Goal: Task Accomplishment & Management: Complete application form

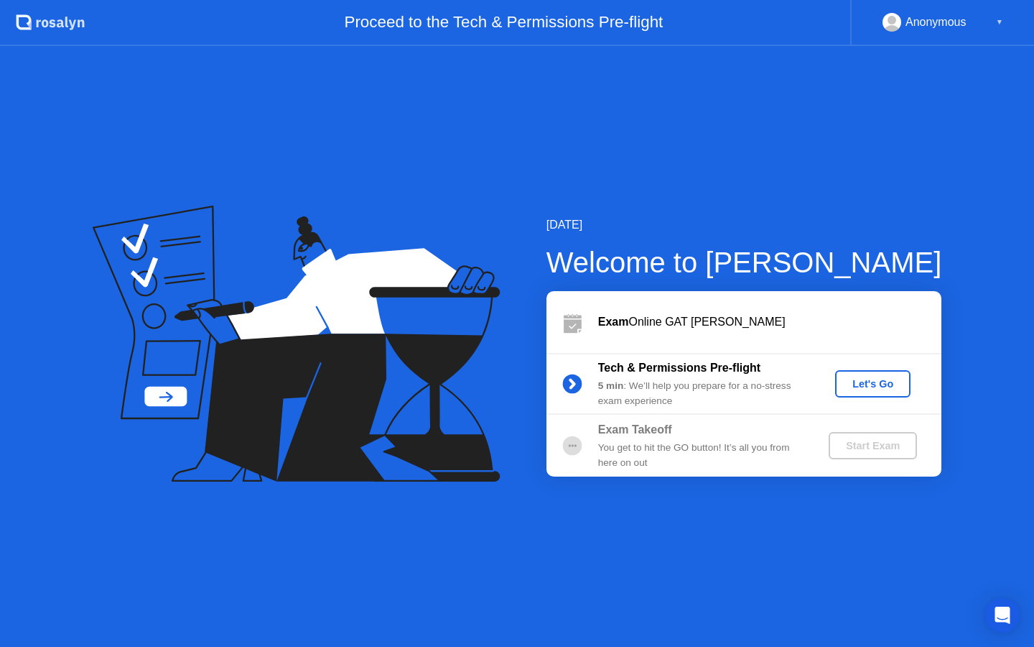
click at [840, 372] on button "Let's Go" at bounding box center [872, 383] width 75 height 27
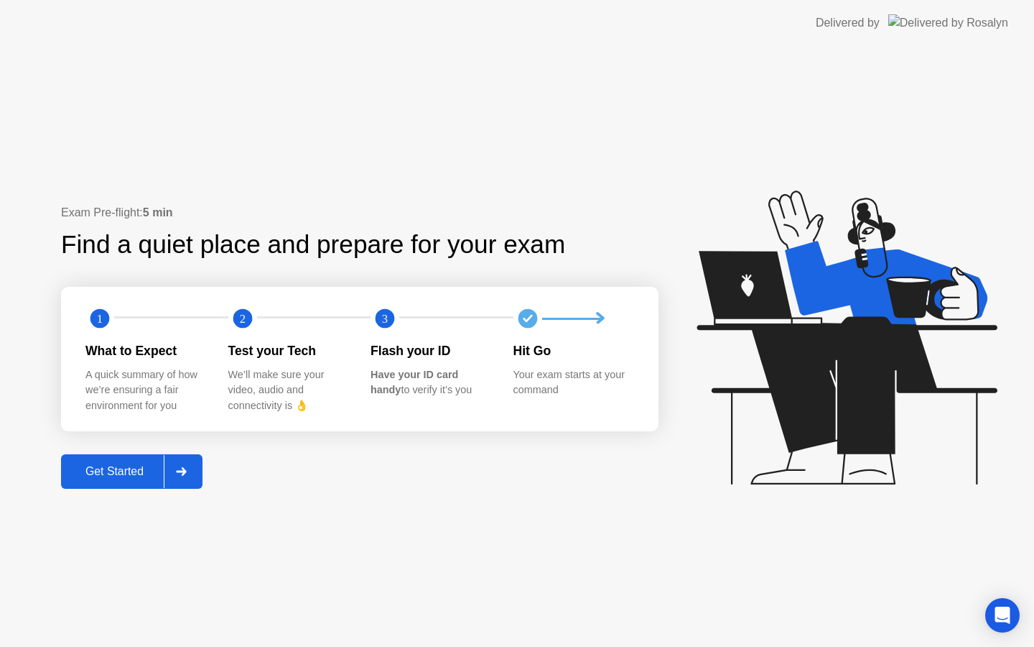
click at [128, 465] on div "Get Started" at bounding box center [114, 471] width 98 height 13
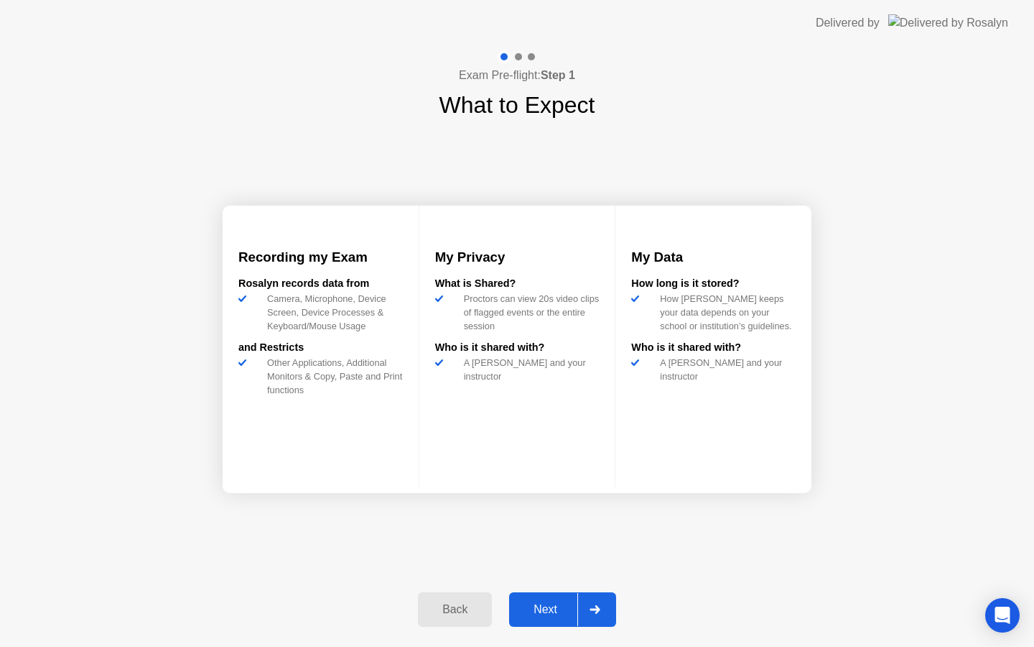
click at [568, 608] on div "Next" at bounding box center [546, 609] width 64 height 13
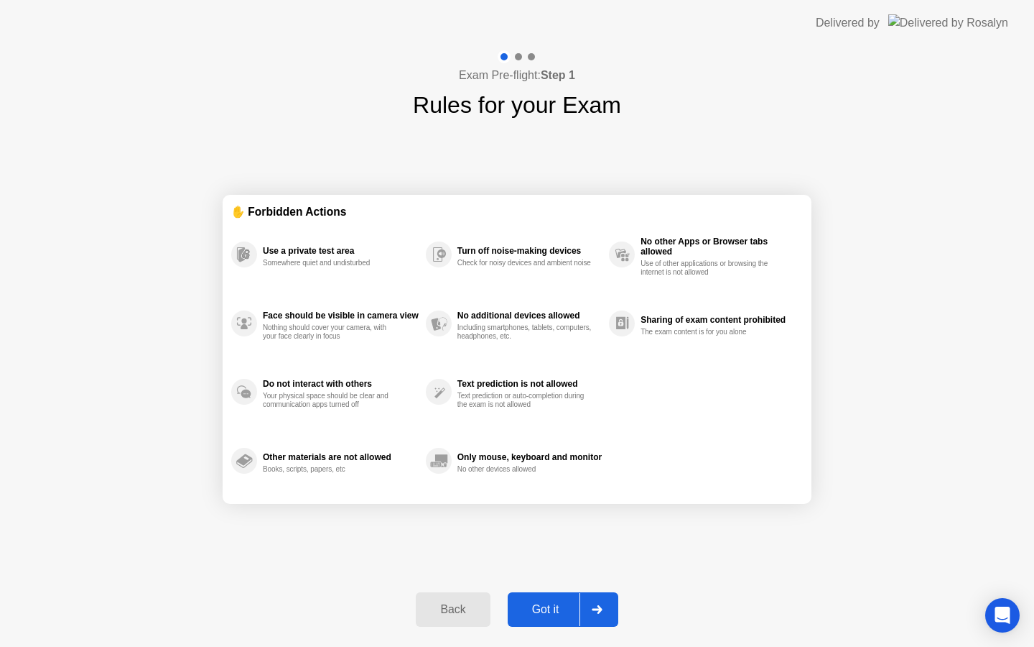
click at [568, 608] on div "Got it" at bounding box center [546, 609] width 68 height 13
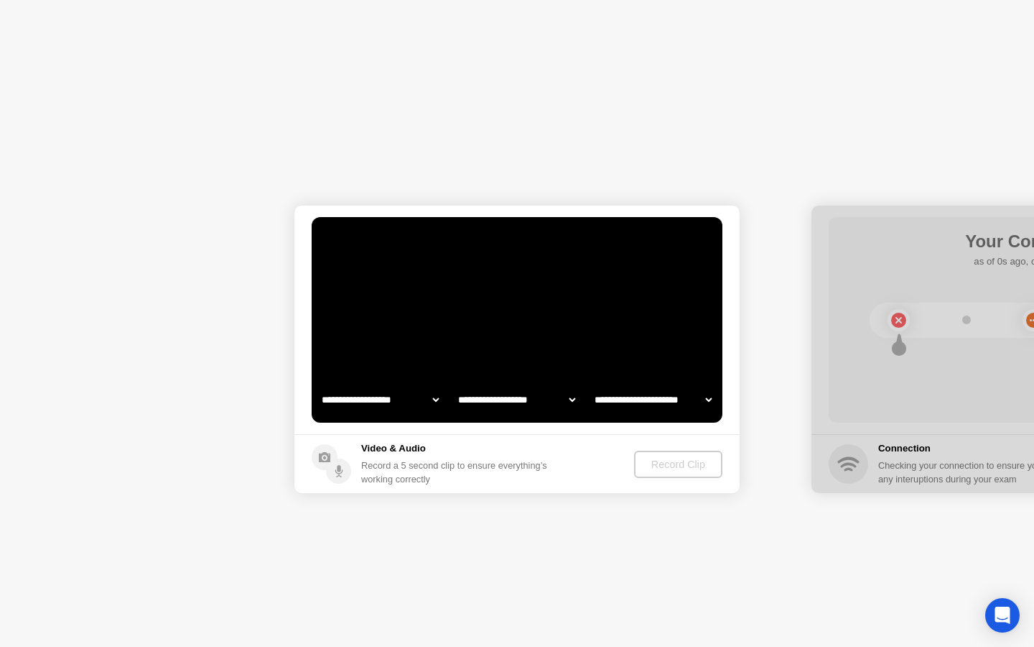
select select "**********"
select select "*******"
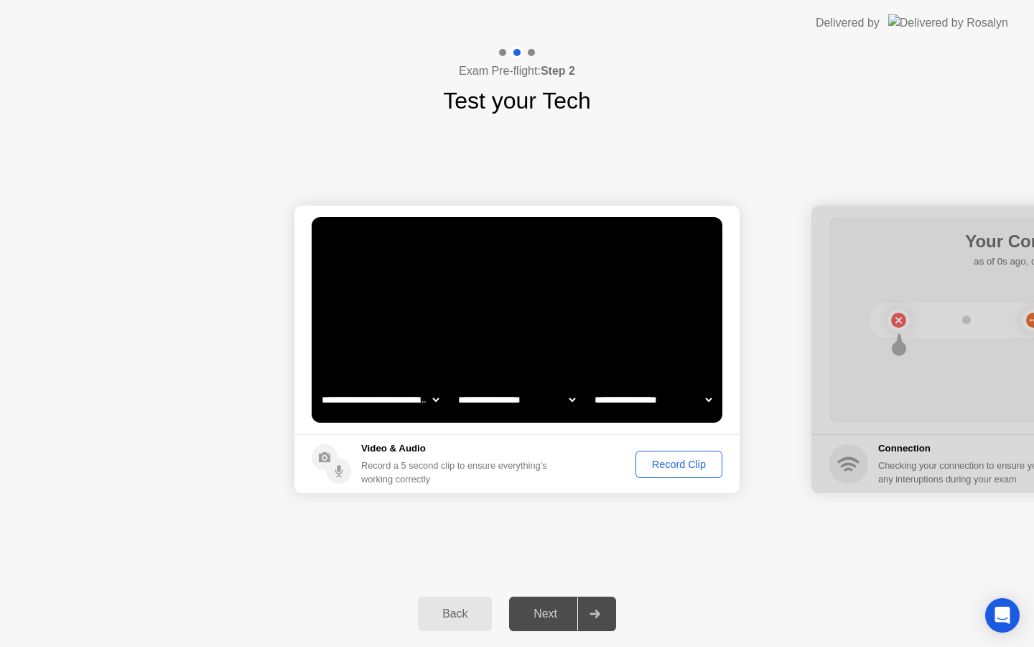
click at [639, 405] on select "**********" at bounding box center [653, 399] width 123 height 29
select select "**********"
click at [555, 394] on select "**********" at bounding box center [516, 399] width 123 height 29
select select "**********"
click at [644, 510] on div "**********" at bounding box center [517, 349] width 1034 height 463
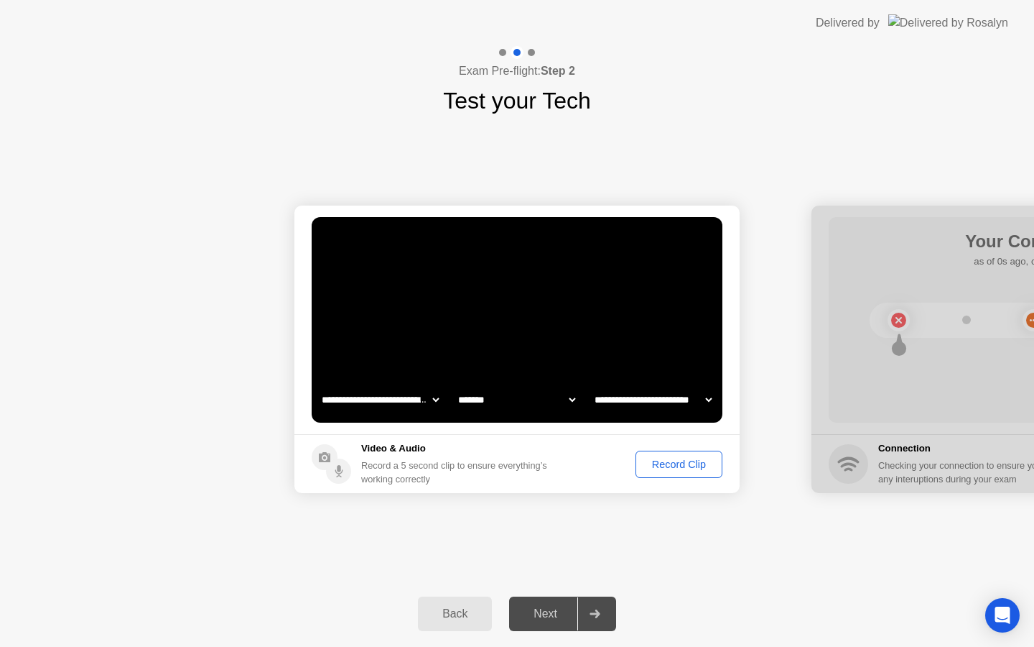
click at [542, 620] on div "Next" at bounding box center [546, 613] width 64 height 13
click at [669, 455] on button "Record Clip" at bounding box center [679, 463] width 87 height 27
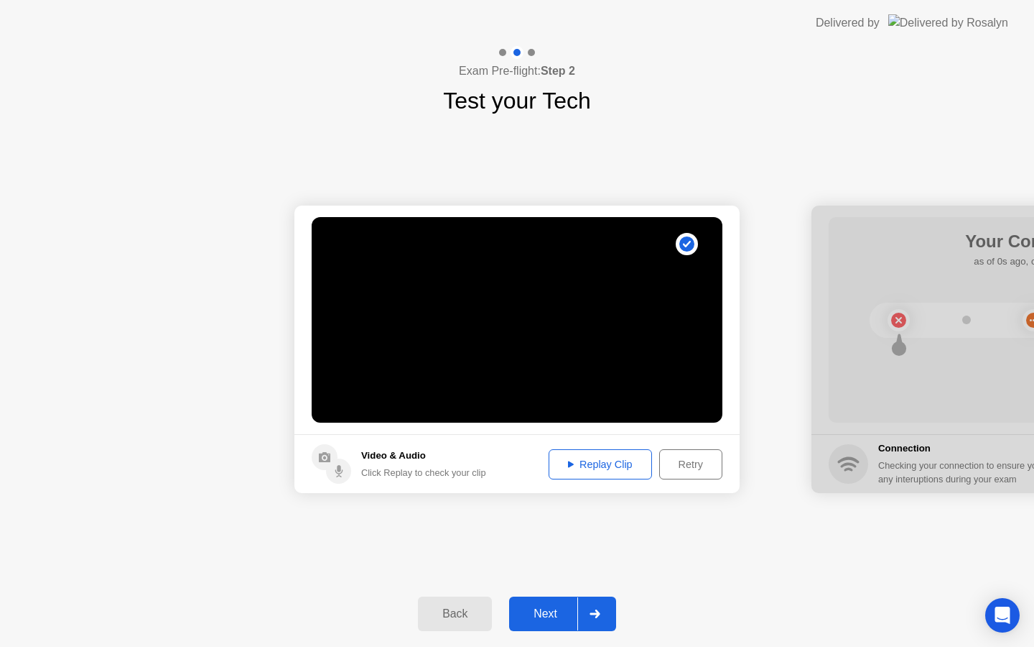
click at [618, 461] on div "Replay Clip" at bounding box center [600, 463] width 93 height 11
click at [695, 462] on div "Retry" at bounding box center [690, 463] width 53 height 11
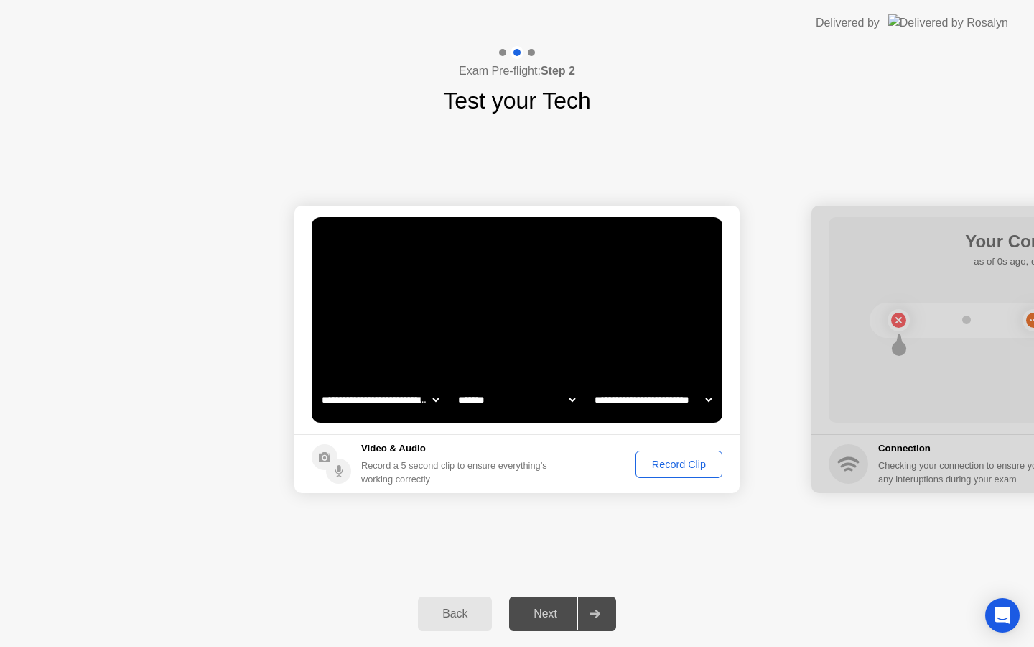
click at [695, 462] on div "Record Clip" at bounding box center [679, 463] width 77 height 11
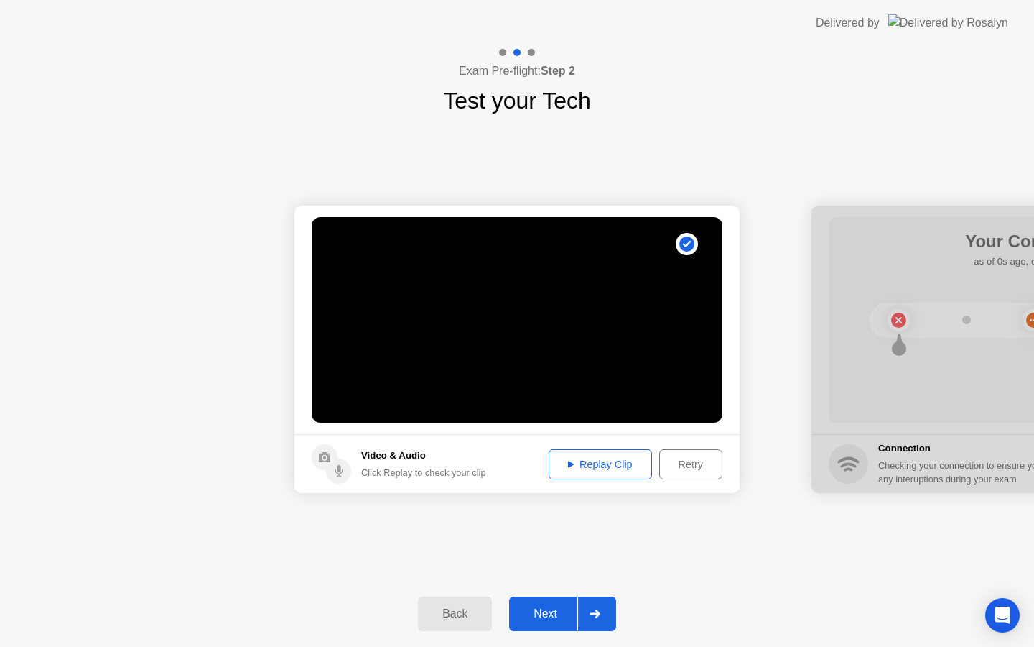
click at [590, 453] on button "Replay Clip" at bounding box center [600, 464] width 103 height 30
click at [593, 469] on div "Replay Clip" at bounding box center [600, 463] width 93 height 11
click at [552, 604] on button "Next" at bounding box center [562, 613] width 107 height 34
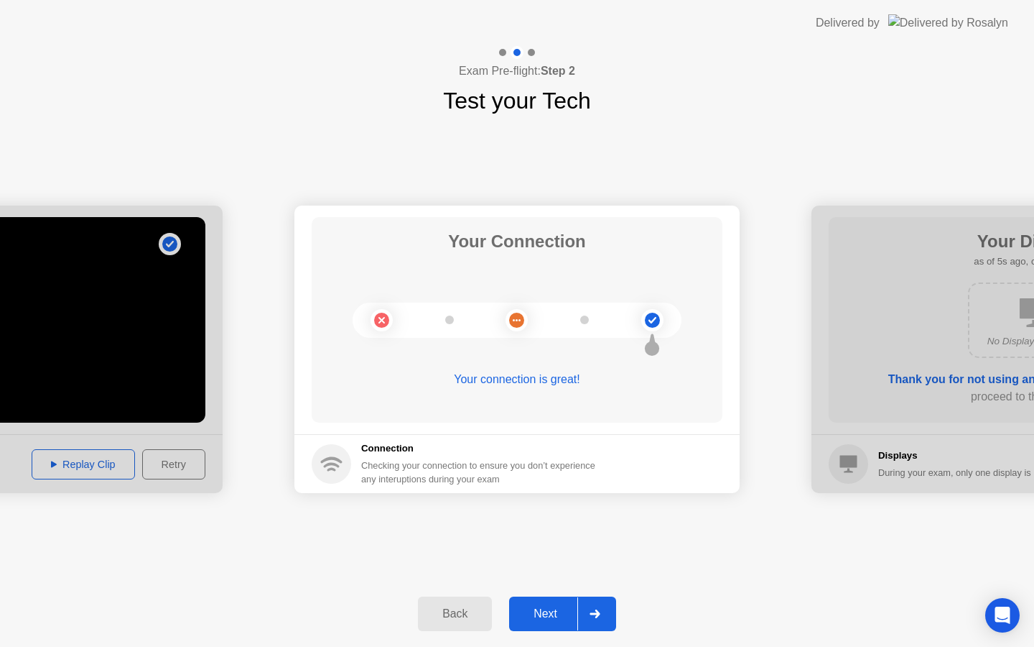
click at [555, 596] on button "Next" at bounding box center [562, 613] width 107 height 34
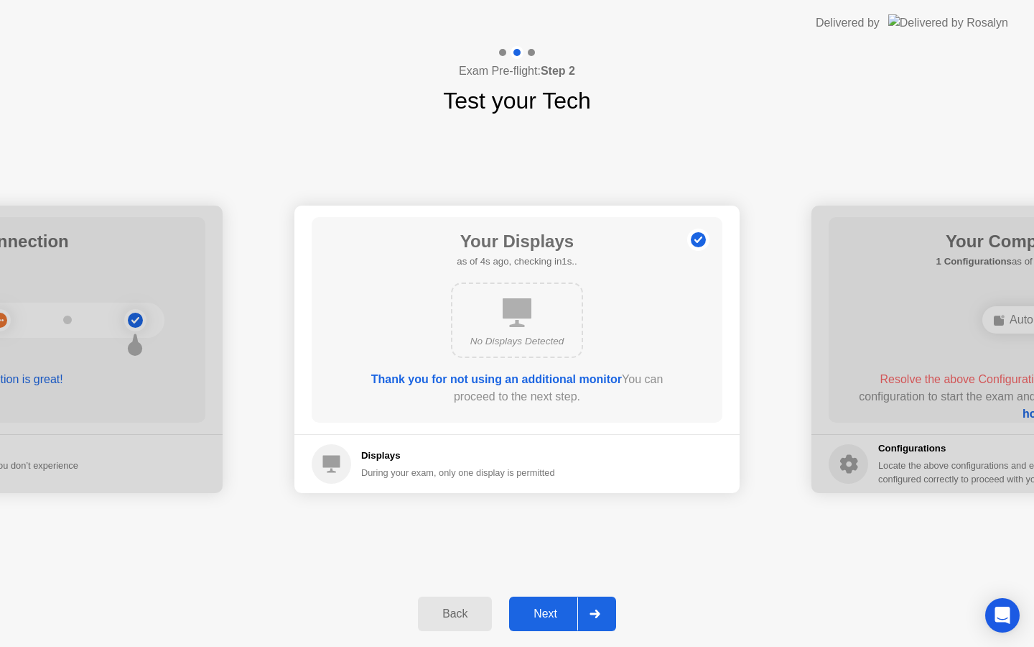
click at [555, 596] on button "Next" at bounding box center [562, 613] width 107 height 34
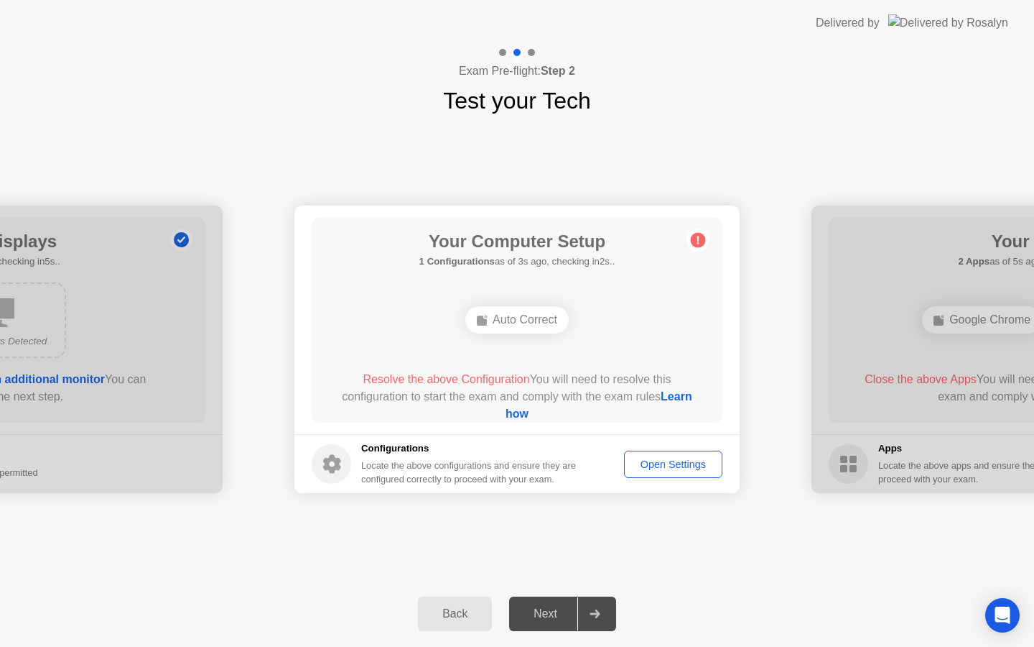
click at [526, 312] on div "Auto Correct" at bounding box center [516, 319] width 103 height 27
click at [674, 460] on div "Open Settings" at bounding box center [673, 463] width 88 height 11
click at [525, 409] on link "Learn how" at bounding box center [599, 404] width 187 height 29
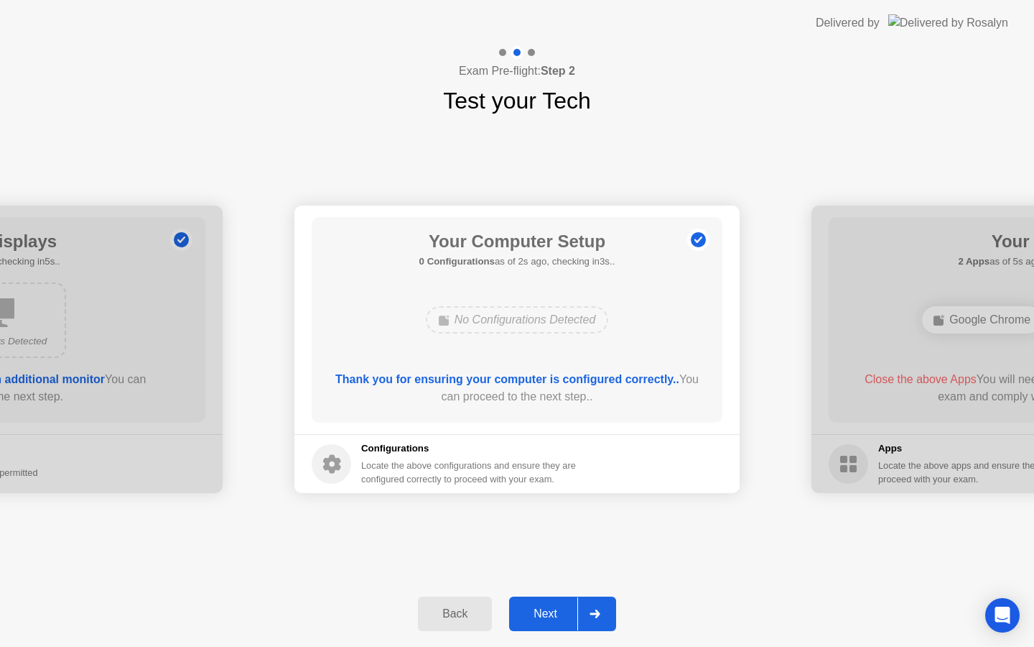
click at [550, 614] on div "Next" at bounding box center [546, 613] width 64 height 13
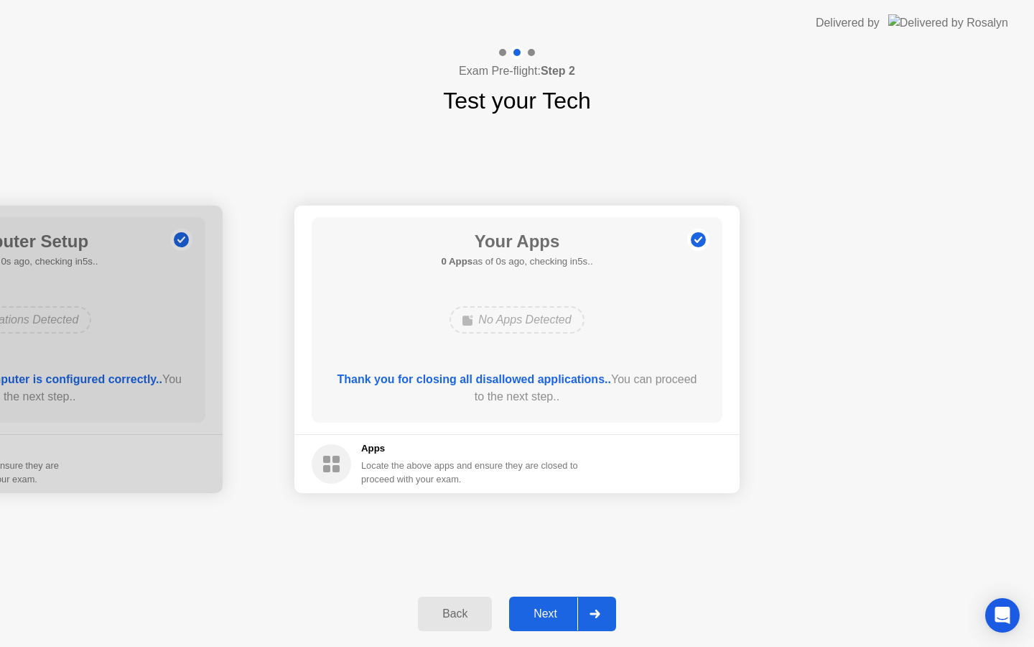
click at [555, 613] on div "Next" at bounding box center [546, 613] width 64 height 13
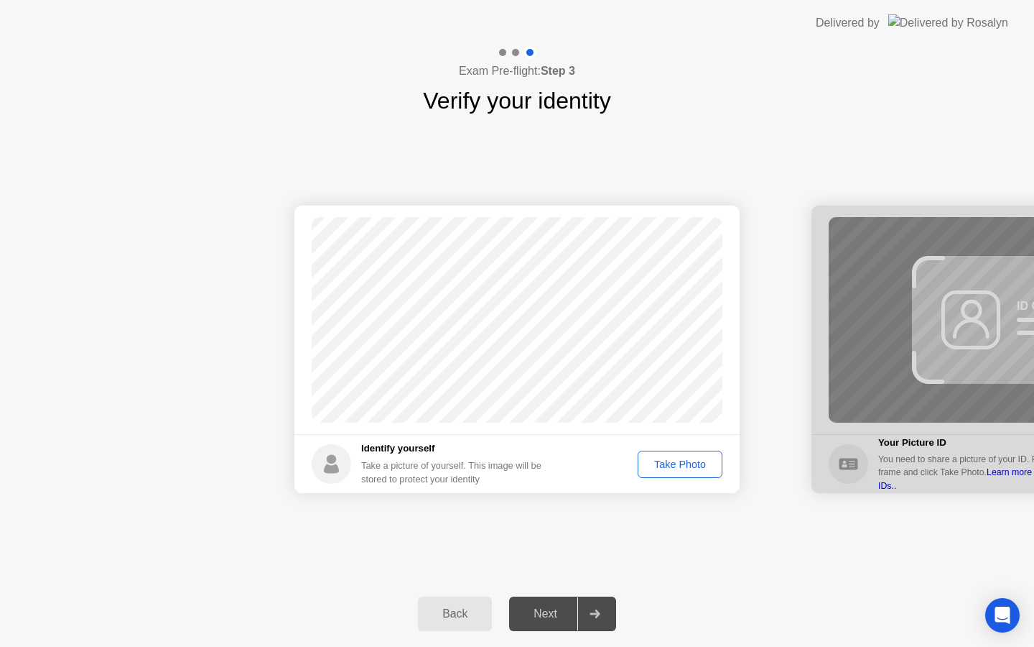
click at [671, 468] on div "Take Photo" at bounding box center [680, 463] width 75 height 11
click at [928, 319] on div at bounding box center [1034, 348] width 445 height 287
click at [551, 609] on div "Next" at bounding box center [546, 613] width 64 height 13
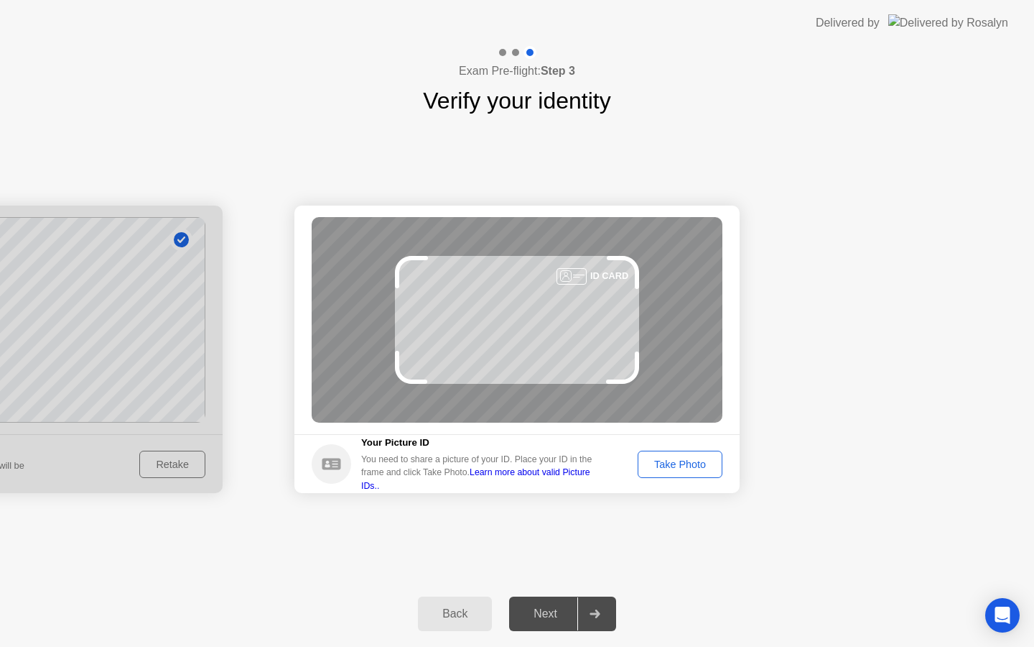
click at [692, 465] on div "Take Photo" at bounding box center [680, 463] width 75 height 11
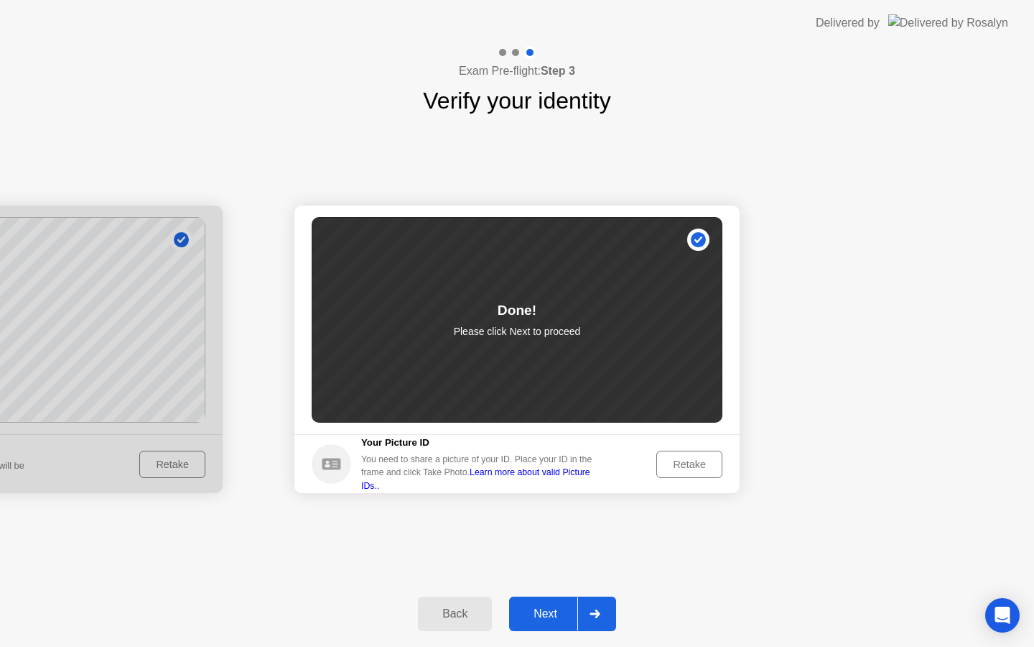
click at [555, 620] on div "Next" at bounding box center [546, 613] width 64 height 13
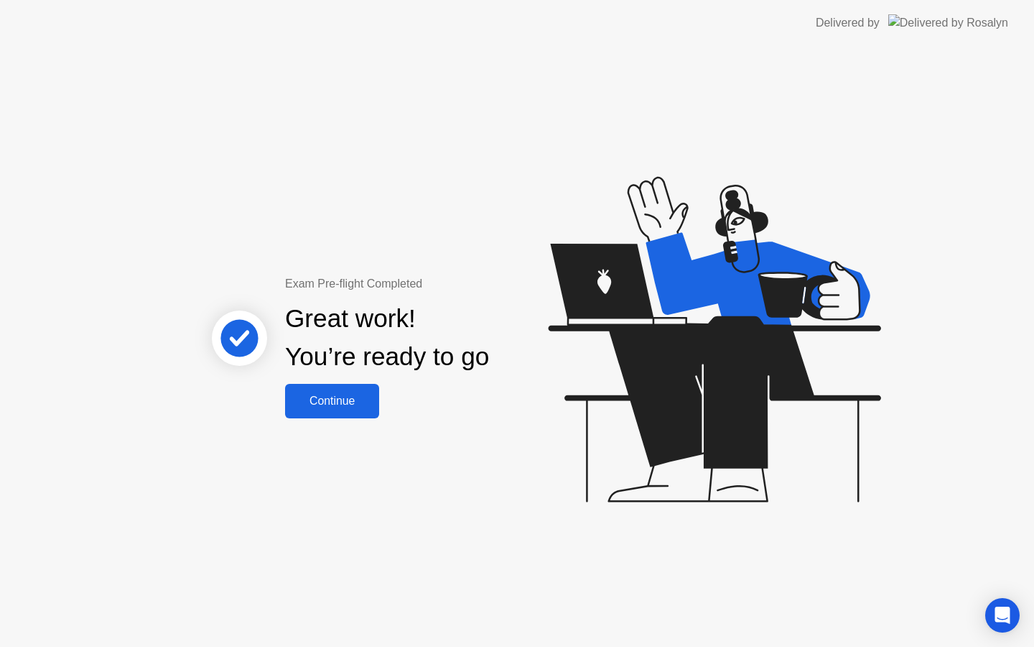
click at [350, 407] on div "Continue" at bounding box center [331, 400] width 85 height 13
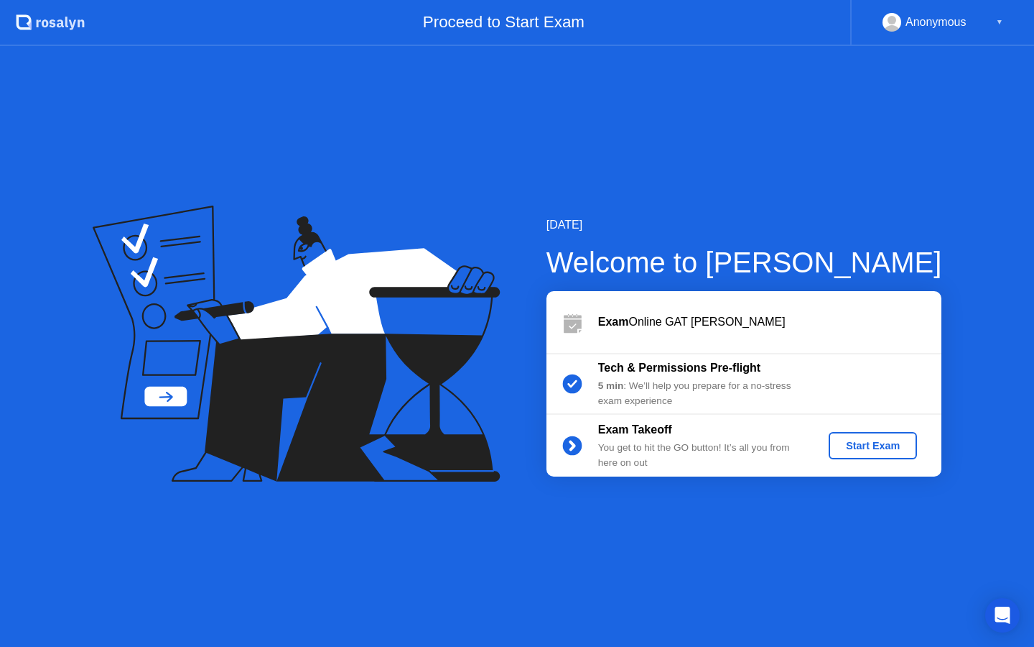
click at [857, 422] on div "Exam Takeoff You get to hit the GO button! It’s all you from here on out Start …" at bounding box center [744, 445] width 395 height 62
click at [857, 445] on div "Start Exam" at bounding box center [873, 445] width 77 height 11
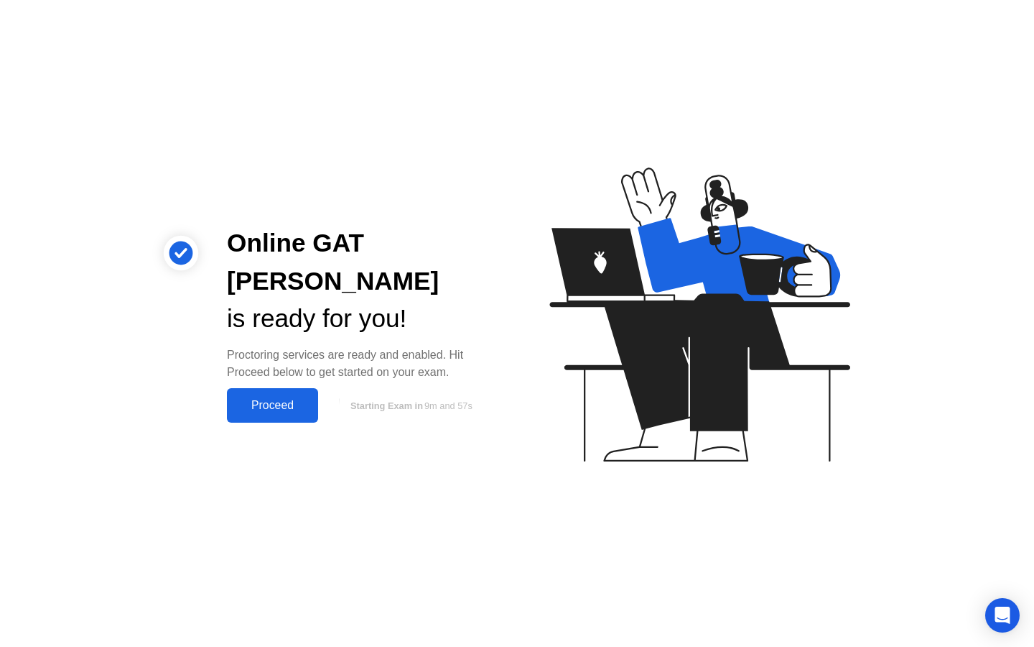
click at [282, 397] on button "Proceed" at bounding box center [272, 405] width 91 height 34
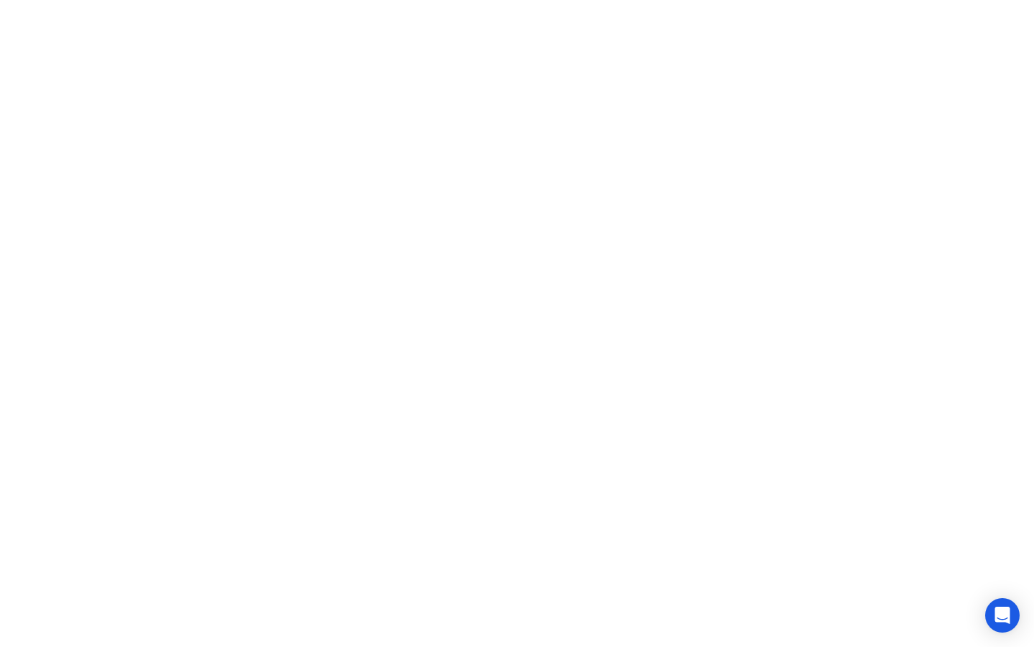
click button "Exam Rules"
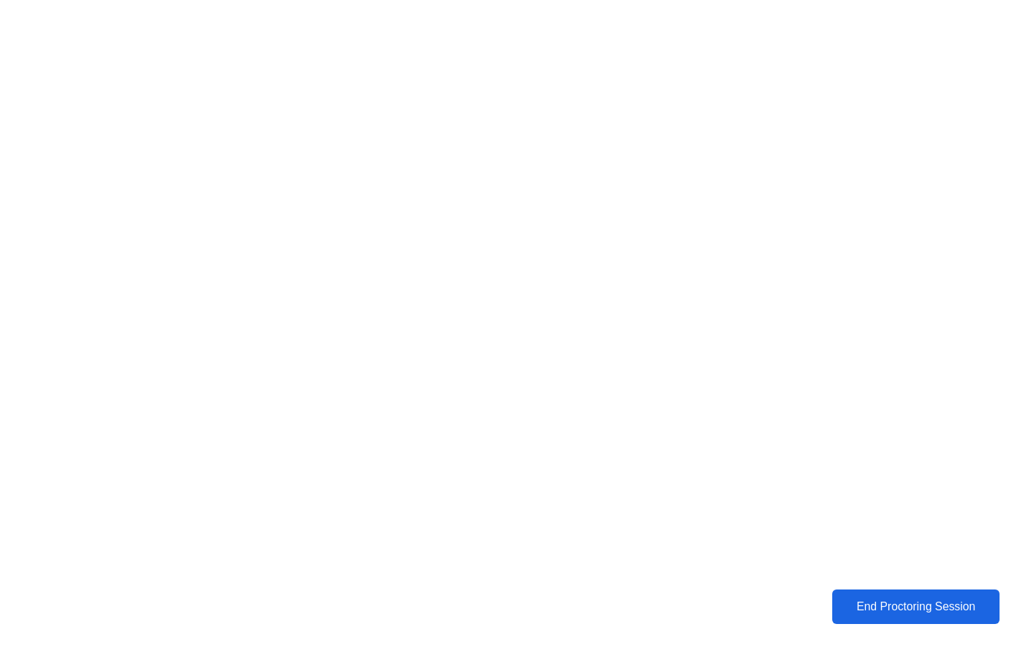
click at [840, 600] on div "End Proctoring Session" at bounding box center [916, 606] width 159 height 13
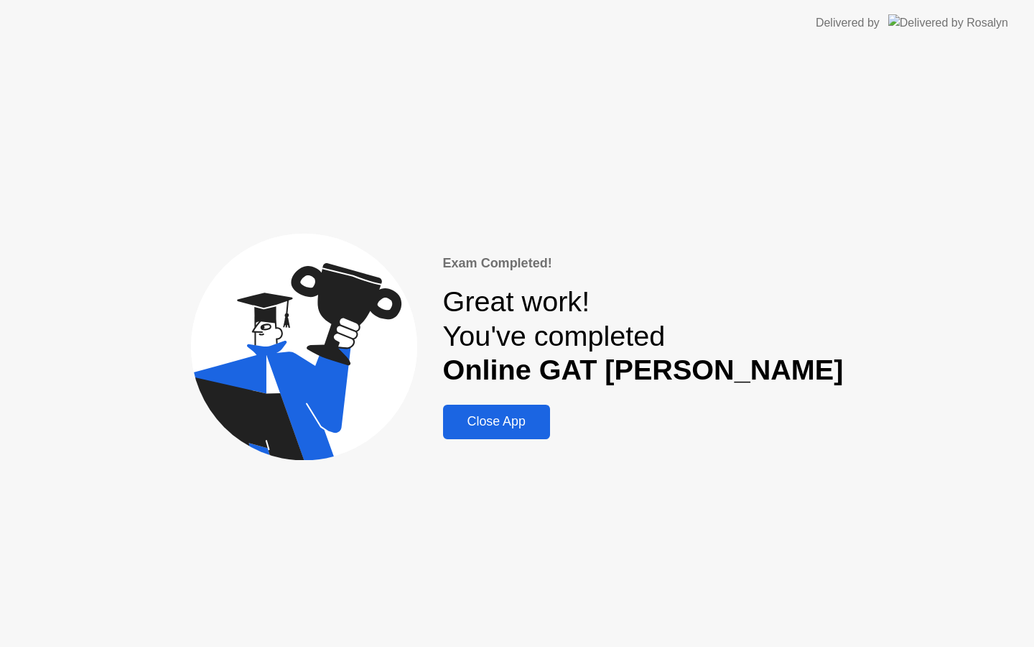
click at [546, 428] on div "Close App" at bounding box center [497, 421] width 98 height 15
